Goal: Task Accomplishment & Management: Manage account settings

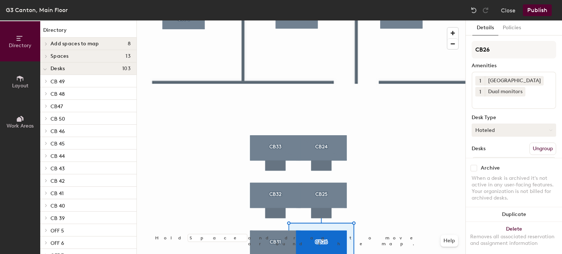
click at [531, 131] on button "Hoteled" at bounding box center [514, 130] width 85 height 13
click at [510, 156] on div "Assigned" at bounding box center [508, 152] width 73 height 11
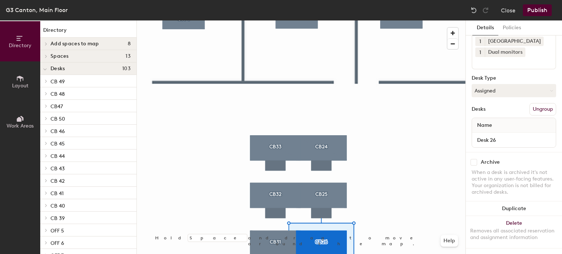
scroll to position [45, 0]
click at [507, 122] on div "Name" at bounding box center [514, 125] width 84 height 15
click at [488, 119] on span "Name" at bounding box center [485, 125] width 22 height 13
click at [489, 135] on input "Desk 26" at bounding box center [514, 140] width 81 height 10
type input "[PERSON_NAME]"
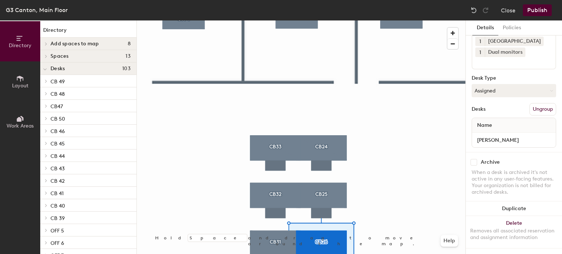
click at [535, 10] on button "Publish" at bounding box center [537, 10] width 29 height 12
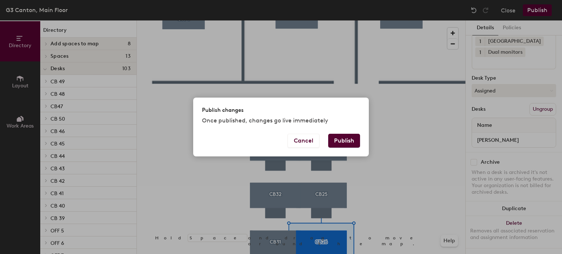
click at [340, 139] on button "Publish" at bounding box center [344, 141] width 32 height 14
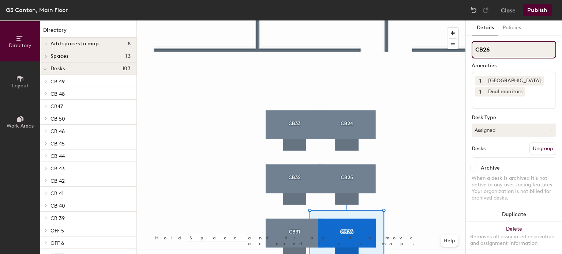
drag, startPoint x: 495, startPoint y: 51, endPoint x: 469, endPoint y: 50, distance: 26.4
click at [469, 50] on div "Details Policies CB26 Amenities 1 Docking Station 1 Dual monitors Desk Type Ass…" at bounding box center [514, 137] width 96 height 234
click at [499, 50] on input "CB26" at bounding box center [514, 50] width 85 height 18
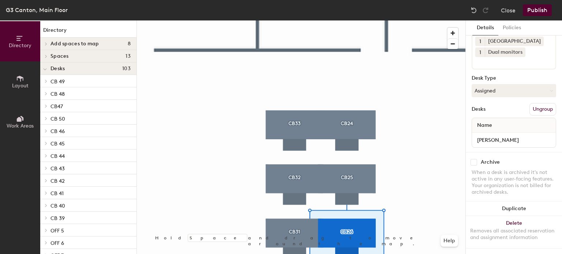
scroll to position [45, 0]
click at [505, 86] on button "Assigned" at bounding box center [514, 90] width 85 height 13
click at [503, 108] on div "Assigned" at bounding box center [508, 113] width 73 height 11
click at [530, 106] on button "Ungroup" at bounding box center [543, 109] width 27 height 12
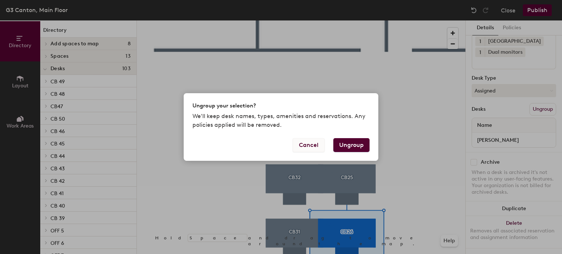
click at [314, 142] on button "Cancel" at bounding box center [309, 145] width 32 height 14
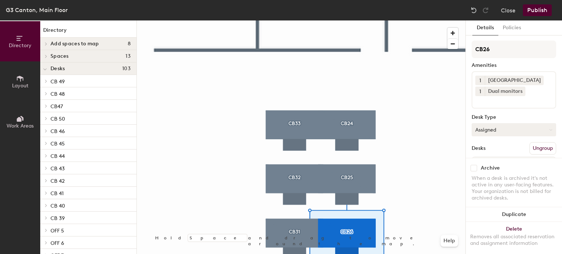
scroll to position [0, 0]
click at [513, 28] on button "Policies" at bounding box center [511, 27] width 27 height 15
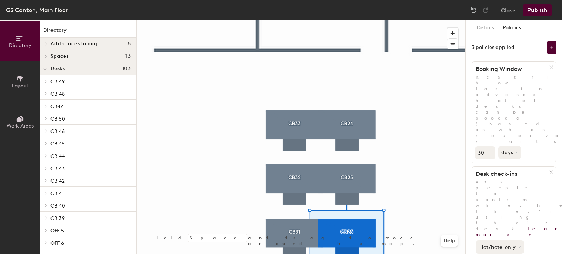
click at [516, 241] on button "Hot/hotel only" at bounding box center [500, 247] width 49 height 13
click at [544, 238] on div "Hot/hotel only All desk types Hot/hotel only" at bounding box center [514, 246] width 84 height 16
click at [484, 27] on button "Details" at bounding box center [485, 27] width 26 height 15
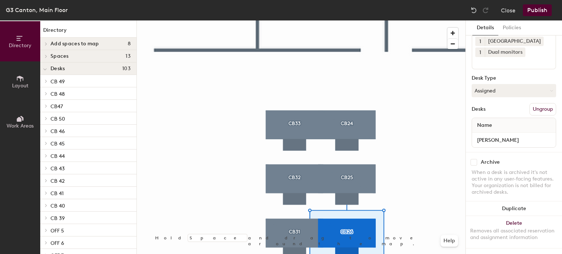
scroll to position [45, 0]
click at [542, 11] on button "Publish" at bounding box center [537, 10] width 29 height 12
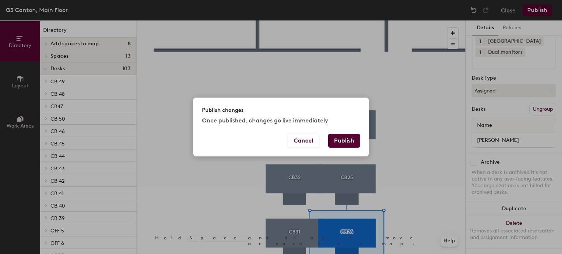
click at [346, 139] on button "Publish" at bounding box center [344, 141] width 32 height 14
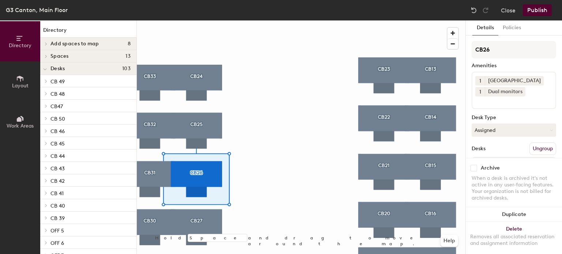
click at [536, 11] on button "Publish" at bounding box center [537, 10] width 29 height 12
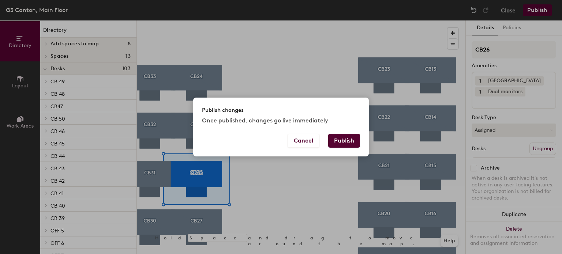
click at [353, 138] on button "Publish" at bounding box center [344, 141] width 32 height 14
